Goal: Task Accomplishment & Management: Manage account settings

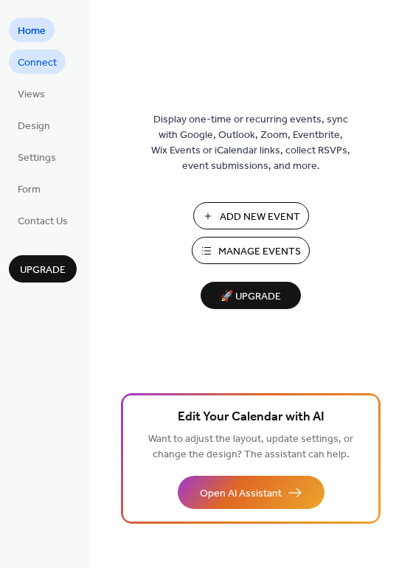
click at [49, 63] on span "Connect" at bounding box center [37, 62] width 39 height 15
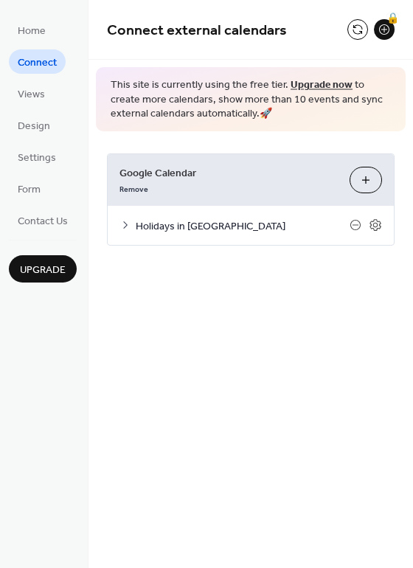
click at [200, 190] on div "Remove" at bounding box center [228, 187] width 218 height 15
click at [371, 170] on button "Choose Calendars" at bounding box center [366, 180] width 32 height 27
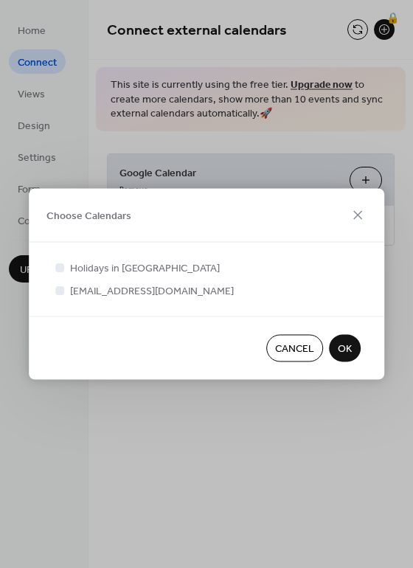
click at [149, 292] on span "[EMAIL_ADDRESS][DOMAIN_NAME]" at bounding box center [152, 291] width 164 height 15
click at [149, 293] on span "[EMAIL_ADDRESS][DOMAIN_NAME]" at bounding box center [152, 291] width 164 height 15
click at [305, 354] on span "Cancel" at bounding box center [294, 349] width 39 height 15
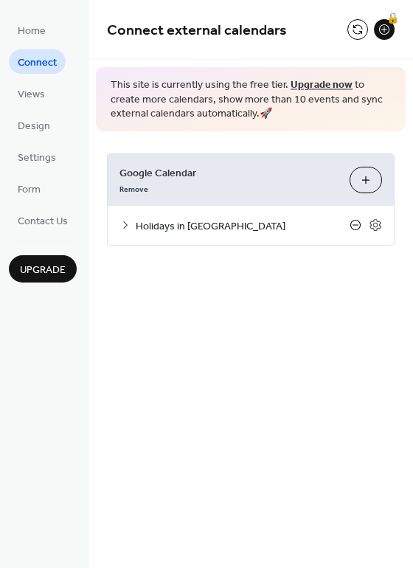
click at [358, 226] on icon at bounding box center [356, 225] width 12 height 12
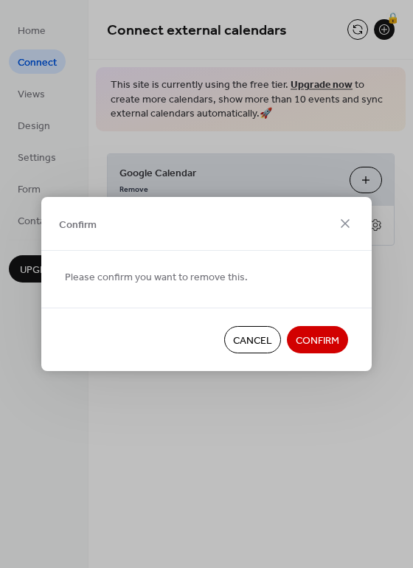
click at [318, 333] on span "Confirm" at bounding box center [318, 340] width 44 height 15
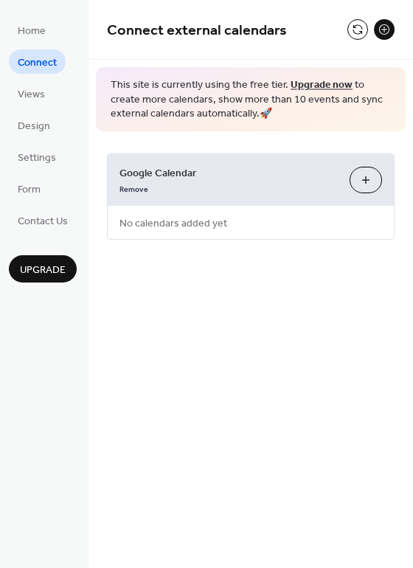
click at [266, 224] on div "Google Calendar Remove Choose Calendars No calendars added yet" at bounding box center [251, 196] width 288 height 86
click at [211, 224] on span "No calendars added yet" at bounding box center [173, 223] width 131 height 33
click at [366, 177] on button "Choose Calendars" at bounding box center [366, 180] width 32 height 27
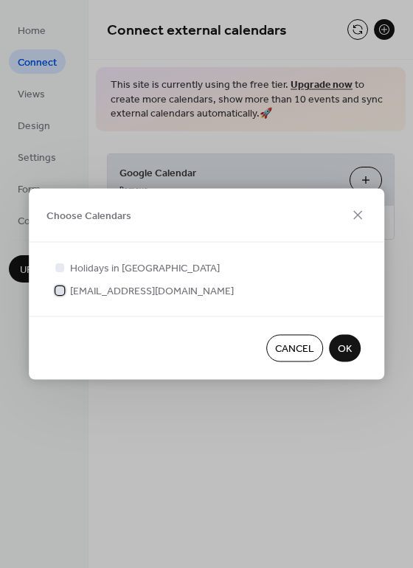
click at [136, 288] on span "[EMAIL_ADDRESS][DOMAIN_NAME]" at bounding box center [152, 291] width 164 height 15
click at [126, 293] on span "[EMAIL_ADDRESS][DOMAIN_NAME]" at bounding box center [152, 291] width 164 height 15
click at [136, 291] on span "[EMAIL_ADDRESS][DOMAIN_NAME]" at bounding box center [152, 291] width 164 height 15
click at [344, 347] on span "OK" at bounding box center [345, 349] width 14 height 15
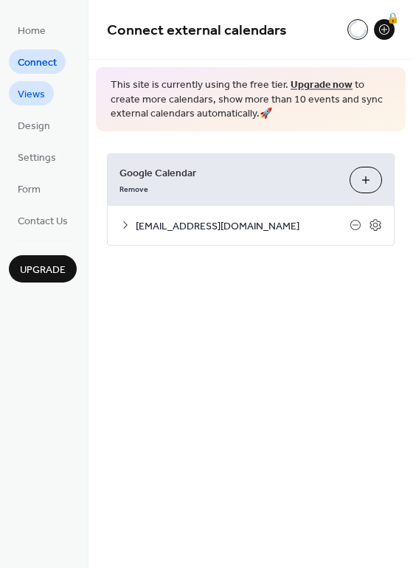
click at [30, 87] on span "Views" at bounding box center [31, 94] width 27 height 15
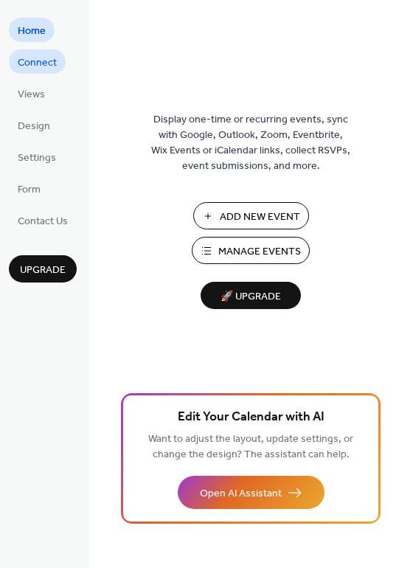
click at [48, 58] on span "Connect" at bounding box center [37, 62] width 39 height 15
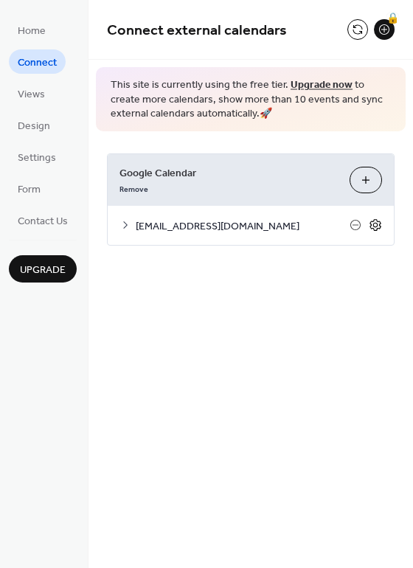
click at [375, 223] on icon at bounding box center [375, 225] width 5 height 5
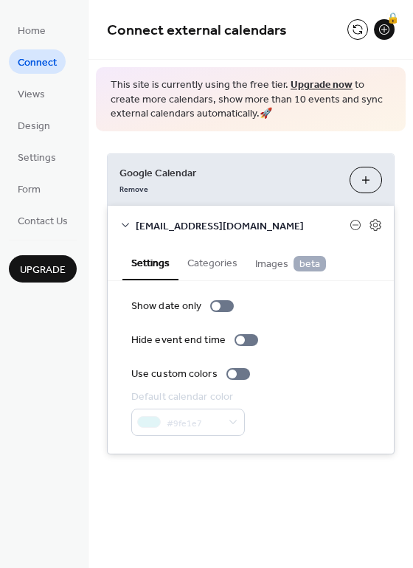
click at [213, 259] on button "Categories" at bounding box center [213, 262] width 68 height 34
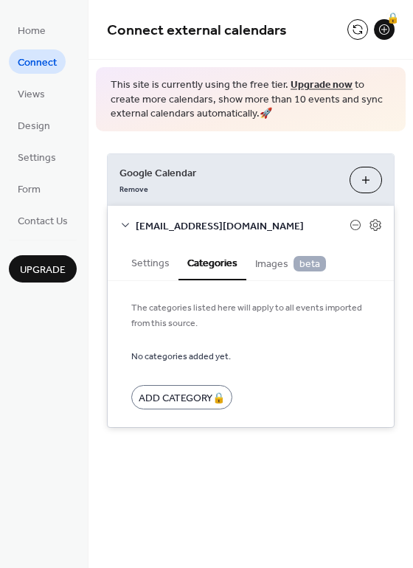
click at [270, 260] on span "Images beta" at bounding box center [290, 264] width 71 height 16
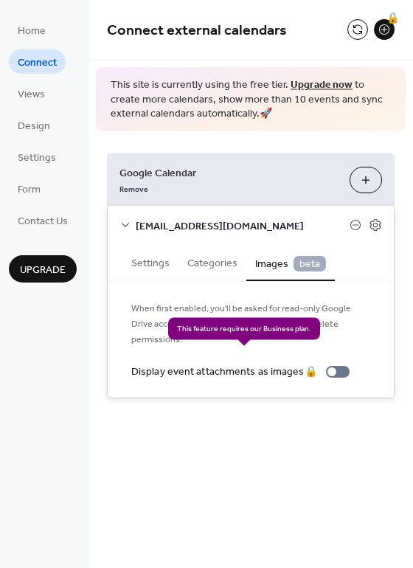
click at [339, 364] on div "Display event attachments as images 🔒" at bounding box center [243, 371] width 224 height 15
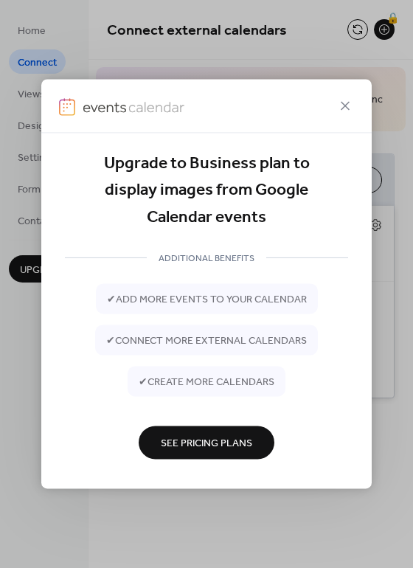
click at [328, 224] on div "Upgrade to Business plan to display images from Google Calendar events" at bounding box center [206, 190] width 283 height 80
click at [207, 440] on span "See Pricing Plans" at bounding box center [206, 443] width 91 height 15
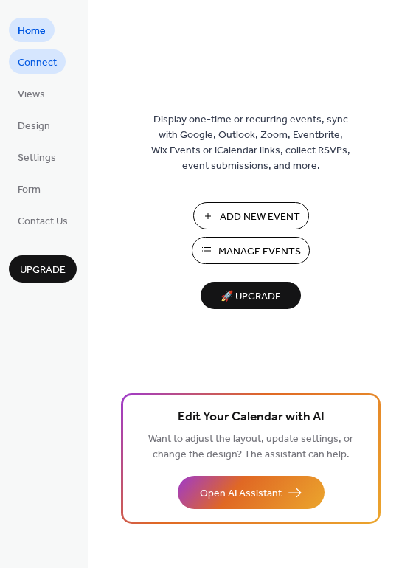
click at [36, 62] on span "Connect" at bounding box center [37, 62] width 39 height 15
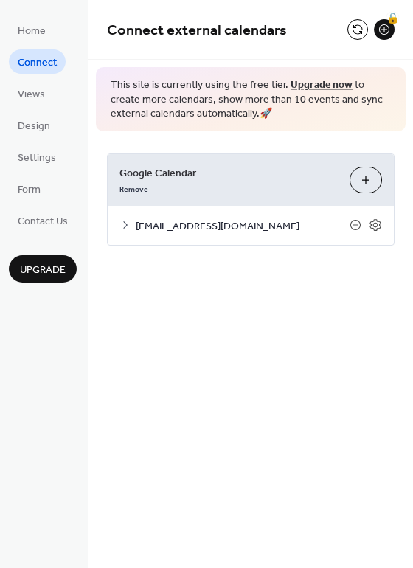
click at [255, 229] on span "[EMAIL_ADDRESS][DOMAIN_NAME]" at bounding box center [243, 225] width 214 height 15
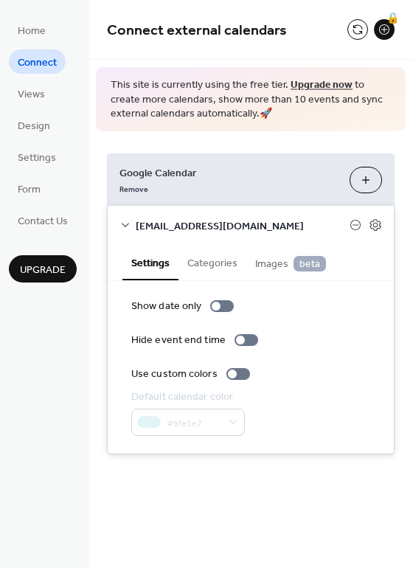
click at [255, 229] on span "[EMAIL_ADDRESS][DOMAIN_NAME]" at bounding box center [243, 225] width 214 height 15
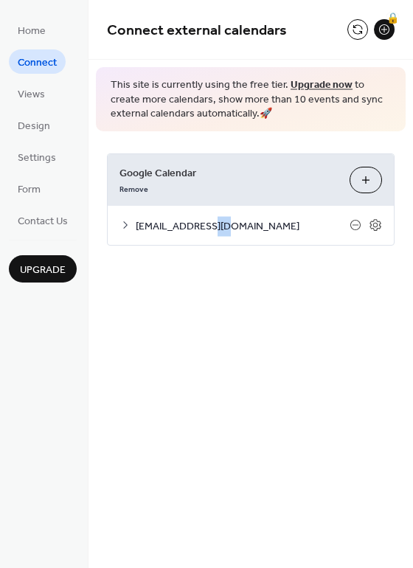
click at [255, 229] on span "[EMAIL_ADDRESS][DOMAIN_NAME]" at bounding box center [243, 225] width 214 height 15
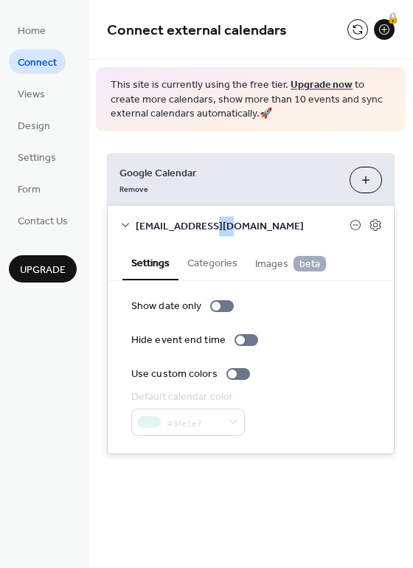
click at [266, 265] on span "Images beta" at bounding box center [290, 264] width 71 height 16
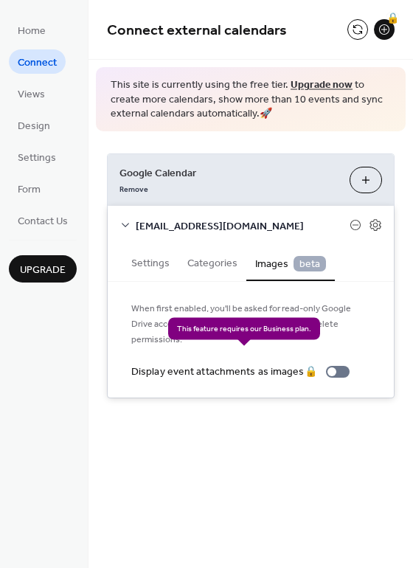
click at [342, 364] on div "Display event attachments as images 🔒" at bounding box center [243, 371] width 224 height 15
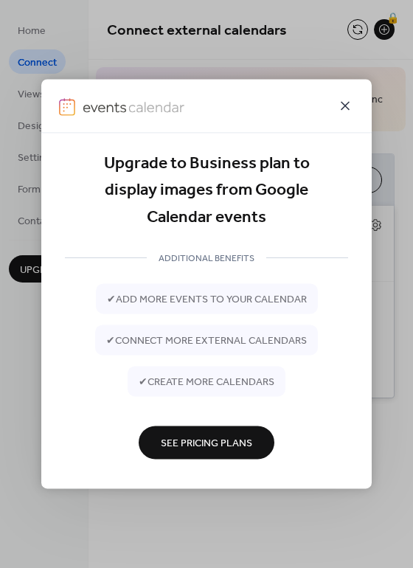
click at [350, 105] on icon at bounding box center [345, 106] width 18 height 18
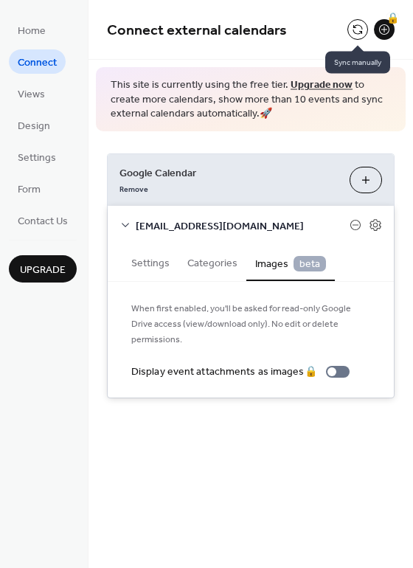
click at [359, 28] on button at bounding box center [357, 29] width 21 height 21
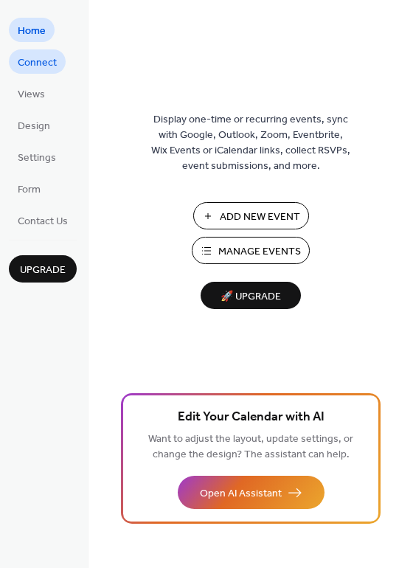
click at [44, 56] on span "Connect" at bounding box center [37, 62] width 39 height 15
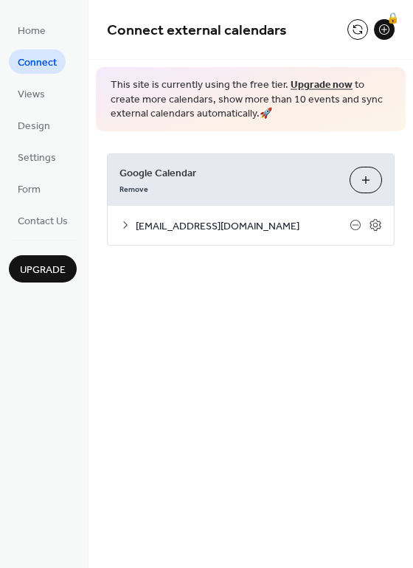
click at [242, 229] on span "[EMAIL_ADDRESS][DOMAIN_NAME]" at bounding box center [243, 225] width 214 height 15
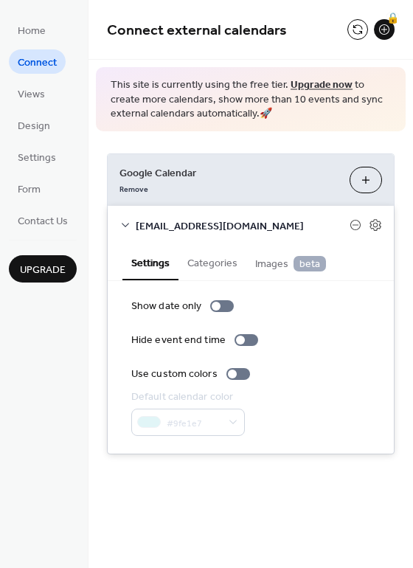
click at [242, 229] on span "[EMAIL_ADDRESS][DOMAIN_NAME]" at bounding box center [243, 225] width 214 height 15
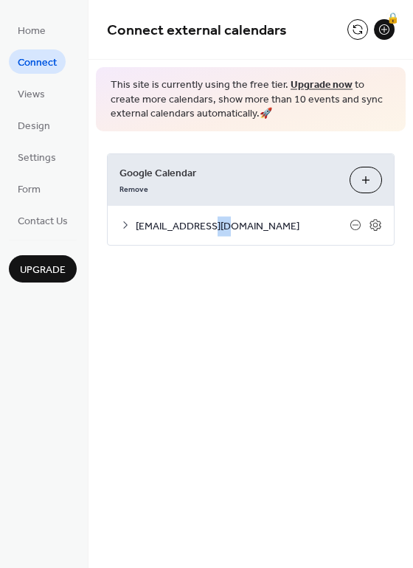
click at [242, 229] on span "[EMAIL_ADDRESS][DOMAIN_NAME]" at bounding box center [243, 225] width 214 height 15
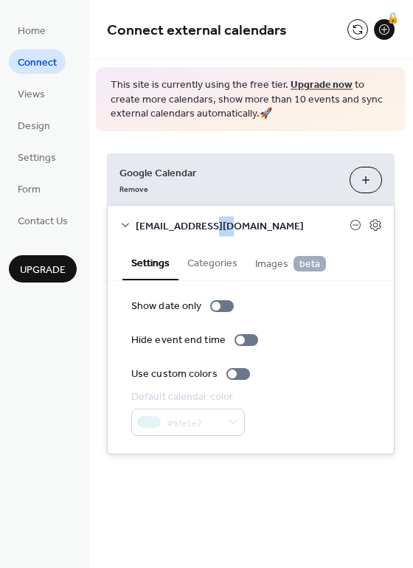
click at [267, 227] on span "[EMAIL_ADDRESS][DOMAIN_NAME]" at bounding box center [243, 225] width 214 height 15
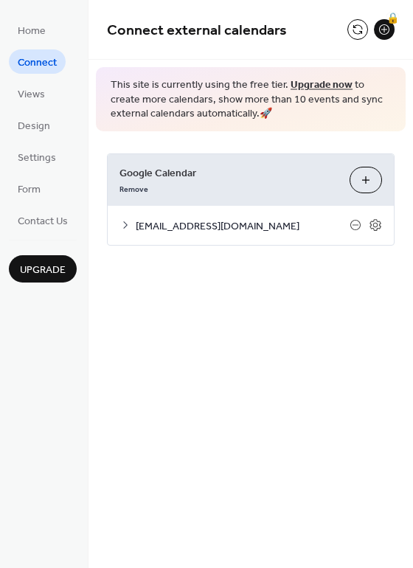
drag, startPoint x: 383, startPoint y: 28, endPoint x: 379, endPoint y: 52, distance: 23.9
click at [382, 60] on div "Connect external calendars 🔒 This site is currently using the free tier. Upgrad…" at bounding box center [251, 145] width 325 height 290
click at [358, 28] on button at bounding box center [357, 29] width 21 height 21
click at [362, 27] on button at bounding box center [357, 29] width 21 height 21
click at [249, 229] on span "[EMAIL_ADDRESS][DOMAIN_NAME]" at bounding box center [243, 225] width 214 height 15
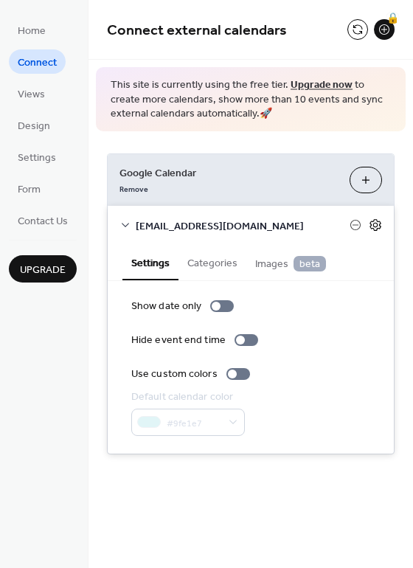
click at [375, 227] on icon at bounding box center [375, 224] width 13 height 13
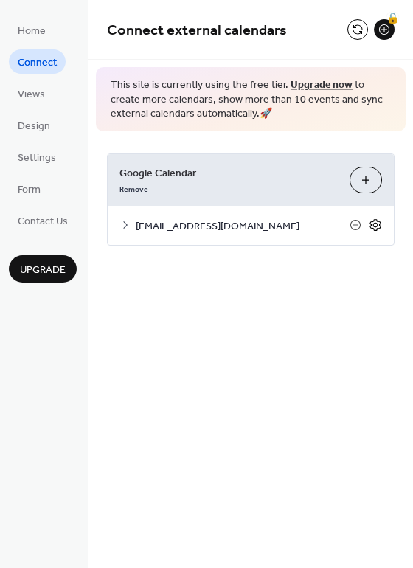
click at [375, 227] on icon at bounding box center [375, 225] width 5 height 5
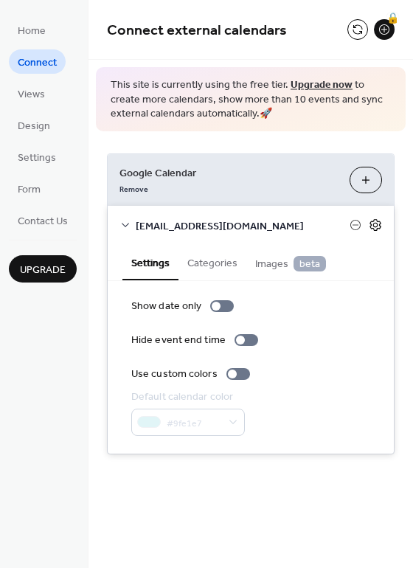
click at [372, 226] on icon at bounding box center [375, 225] width 11 height 12
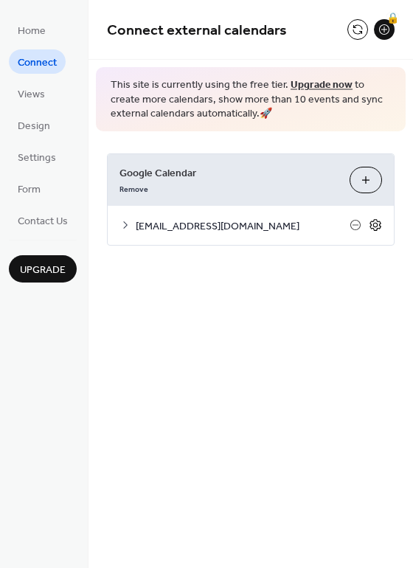
click at [376, 229] on icon at bounding box center [375, 224] width 13 height 13
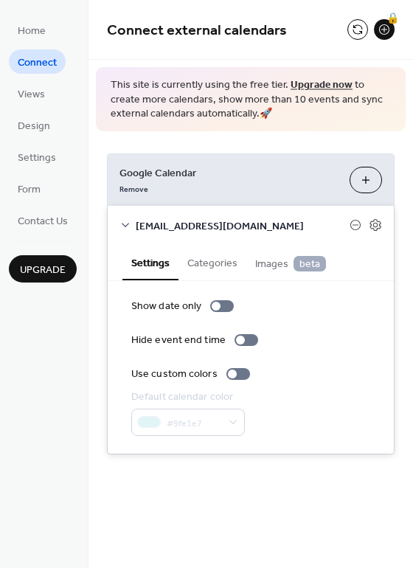
click at [368, 178] on button "Choose Calendars" at bounding box center [366, 180] width 32 height 27
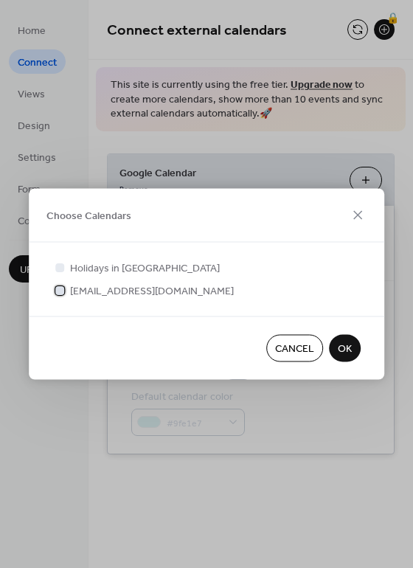
click at [112, 287] on span "[EMAIL_ADDRESS][DOMAIN_NAME]" at bounding box center [152, 291] width 164 height 15
click at [114, 287] on span "[EMAIL_ADDRESS][DOMAIN_NAME]" at bounding box center [152, 291] width 164 height 15
click at [118, 293] on span "[EMAIL_ADDRESS][DOMAIN_NAME]" at bounding box center [152, 291] width 164 height 15
click at [59, 291] on div at bounding box center [59, 289] width 9 height 9
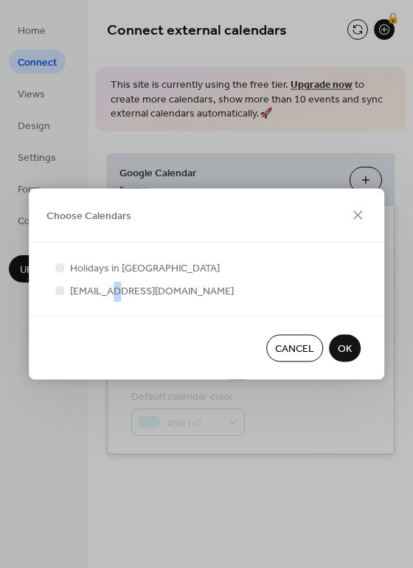
click at [344, 342] on span "OK" at bounding box center [345, 349] width 14 height 15
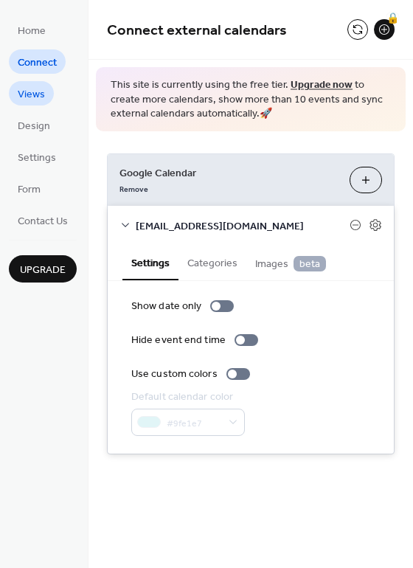
click at [24, 92] on span "Views" at bounding box center [31, 94] width 27 height 15
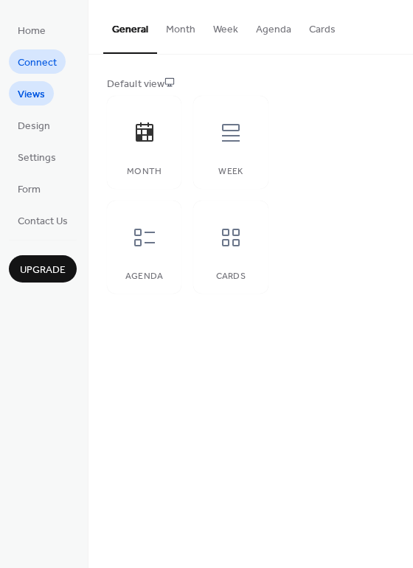
click at [29, 57] on span "Connect" at bounding box center [37, 62] width 39 height 15
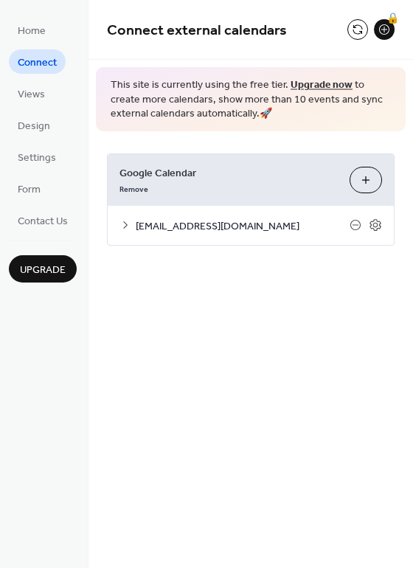
click at [245, 186] on div "Remove" at bounding box center [228, 187] width 218 height 15
click at [217, 224] on span "[EMAIL_ADDRESS][DOMAIN_NAME]" at bounding box center [243, 225] width 214 height 15
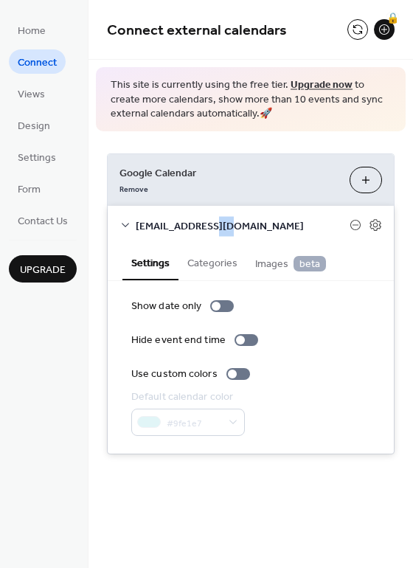
click at [218, 224] on span "[EMAIL_ADDRESS][DOMAIN_NAME]" at bounding box center [243, 225] width 214 height 15
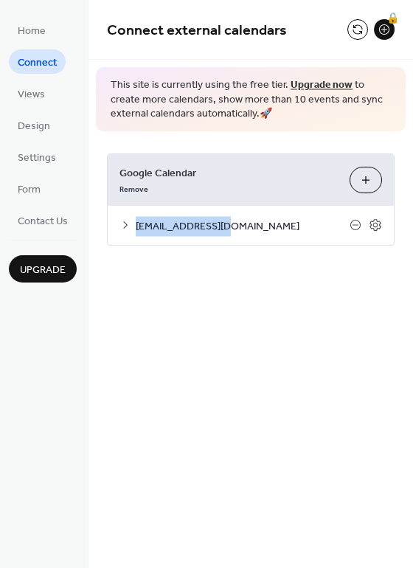
click at [218, 224] on span "[EMAIL_ADDRESS][DOMAIN_NAME]" at bounding box center [243, 225] width 214 height 15
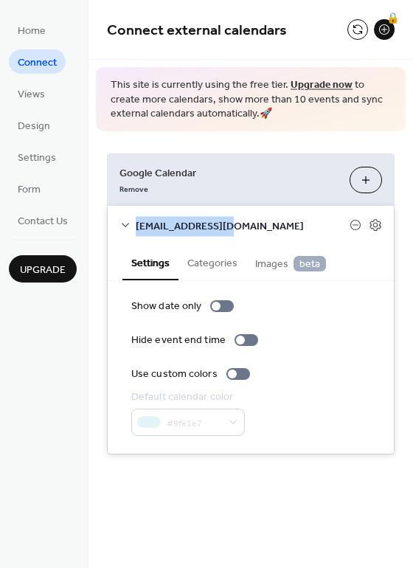
click at [263, 230] on span "[EMAIL_ADDRESS][DOMAIN_NAME]" at bounding box center [243, 225] width 214 height 15
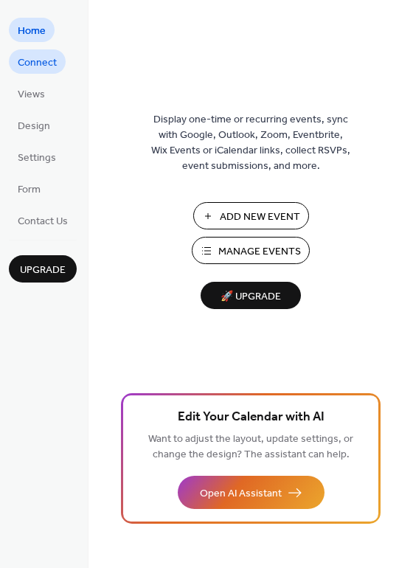
click at [53, 60] on span "Connect" at bounding box center [37, 62] width 39 height 15
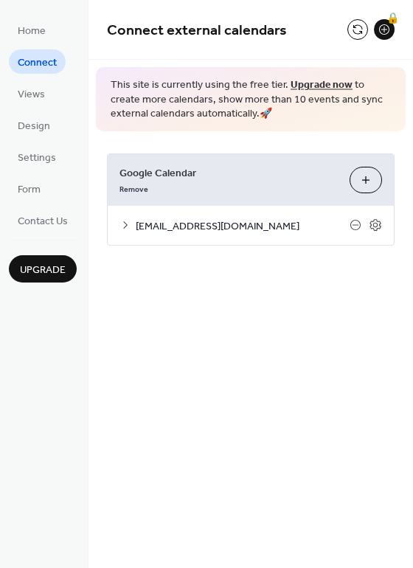
click at [235, 227] on span "[EMAIL_ADDRESS][DOMAIN_NAME]" at bounding box center [243, 225] width 214 height 15
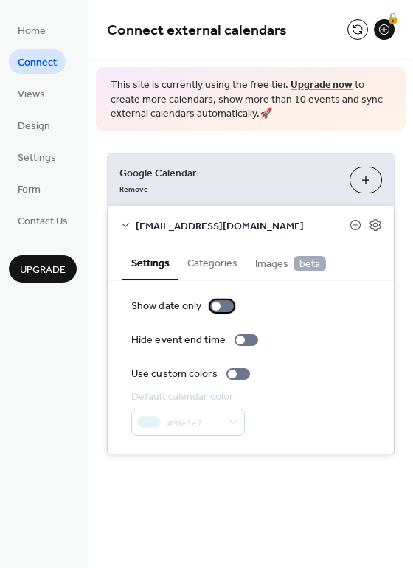
drag, startPoint x: 218, startPoint y: 303, endPoint x: 224, endPoint y: 309, distance: 8.9
click at [219, 304] on div at bounding box center [222, 306] width 24 height 12
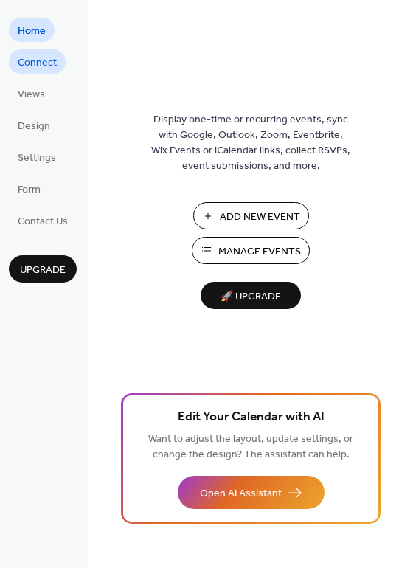
click at [55, 67] on span "Connect" at bounding box center [37, 62] width 39 height 15
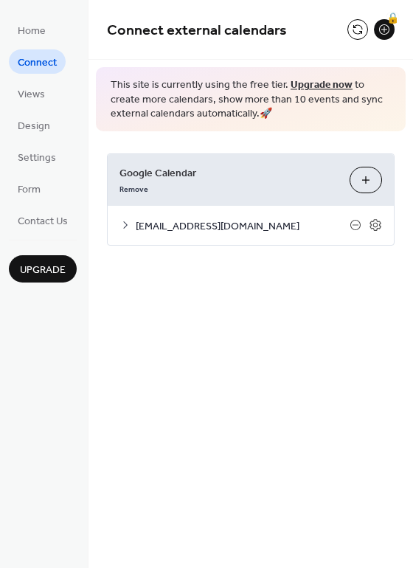
click at [246, 228] on span "[EMAIL_ADDRESS][DOMAIN_NAME]" at bounding box center [243, 225] width 214 height 15
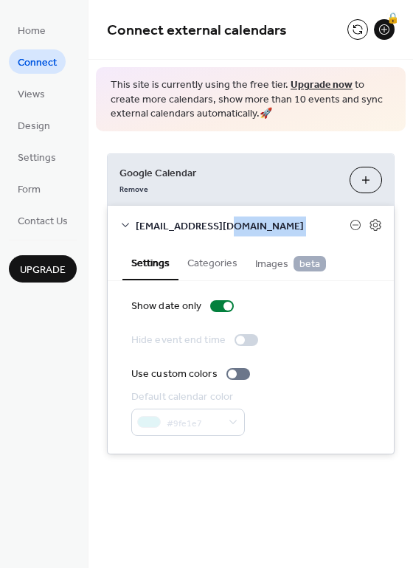
click at [246, 228] on span "[EMAIL_ADDRESS][DOMAIN_NAME]" at bounding box center [243, 225] width 214 height 15
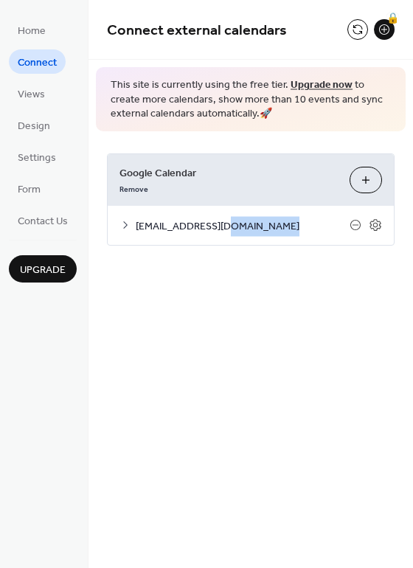
click at [246, 228] on span "[EMAIL_ADDRESS][DOMAIN_NAME]" at bounding box center [243, 225] width 214 height 15
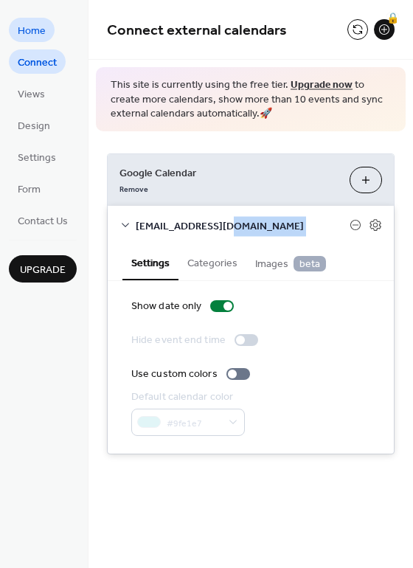
click at [44, 34] on span "Home" at bounding box center [32, 31] width 28 height 15
